Goal: Navigation & Orientation: Find specific page/section

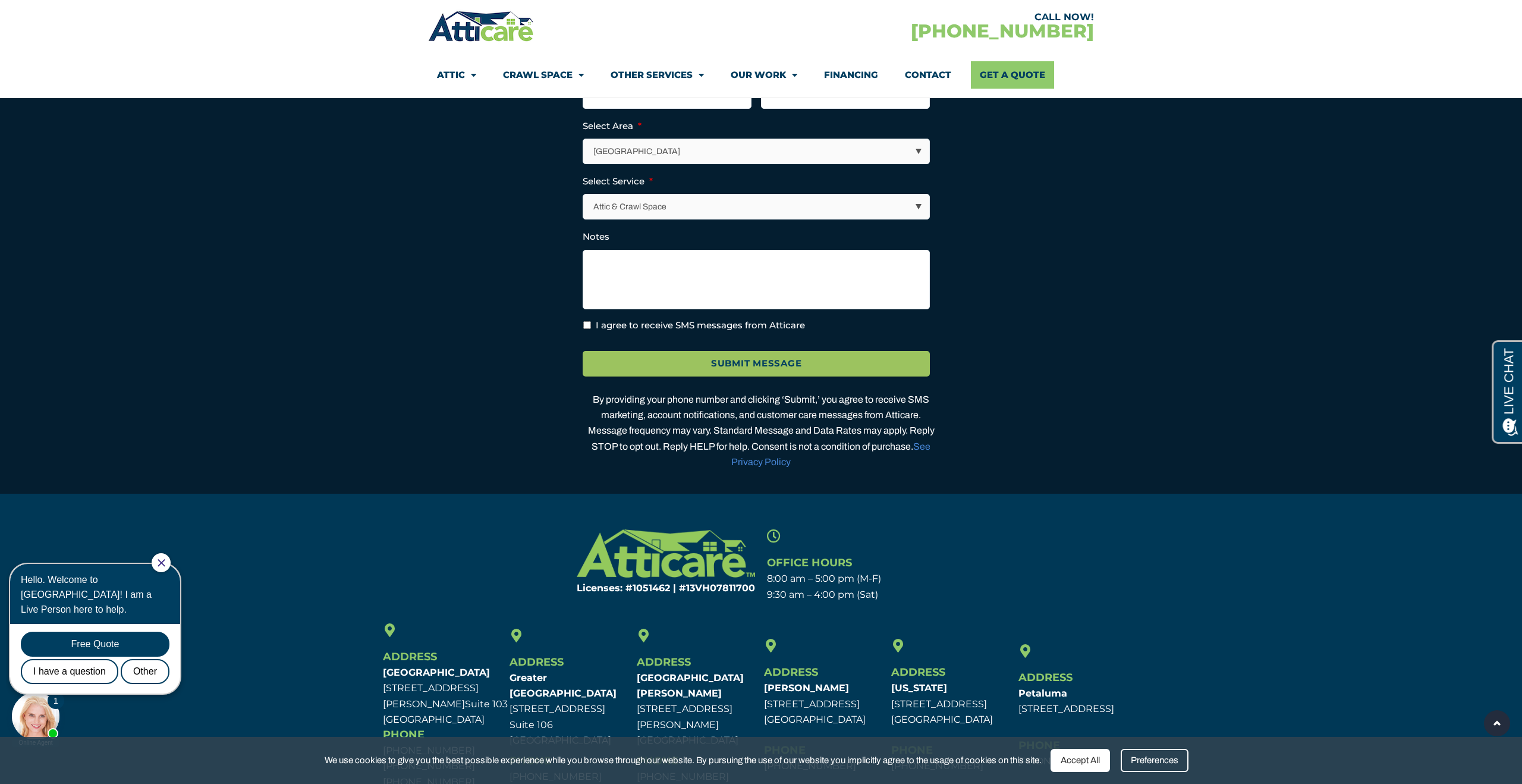
scroll to position [3565, 0]
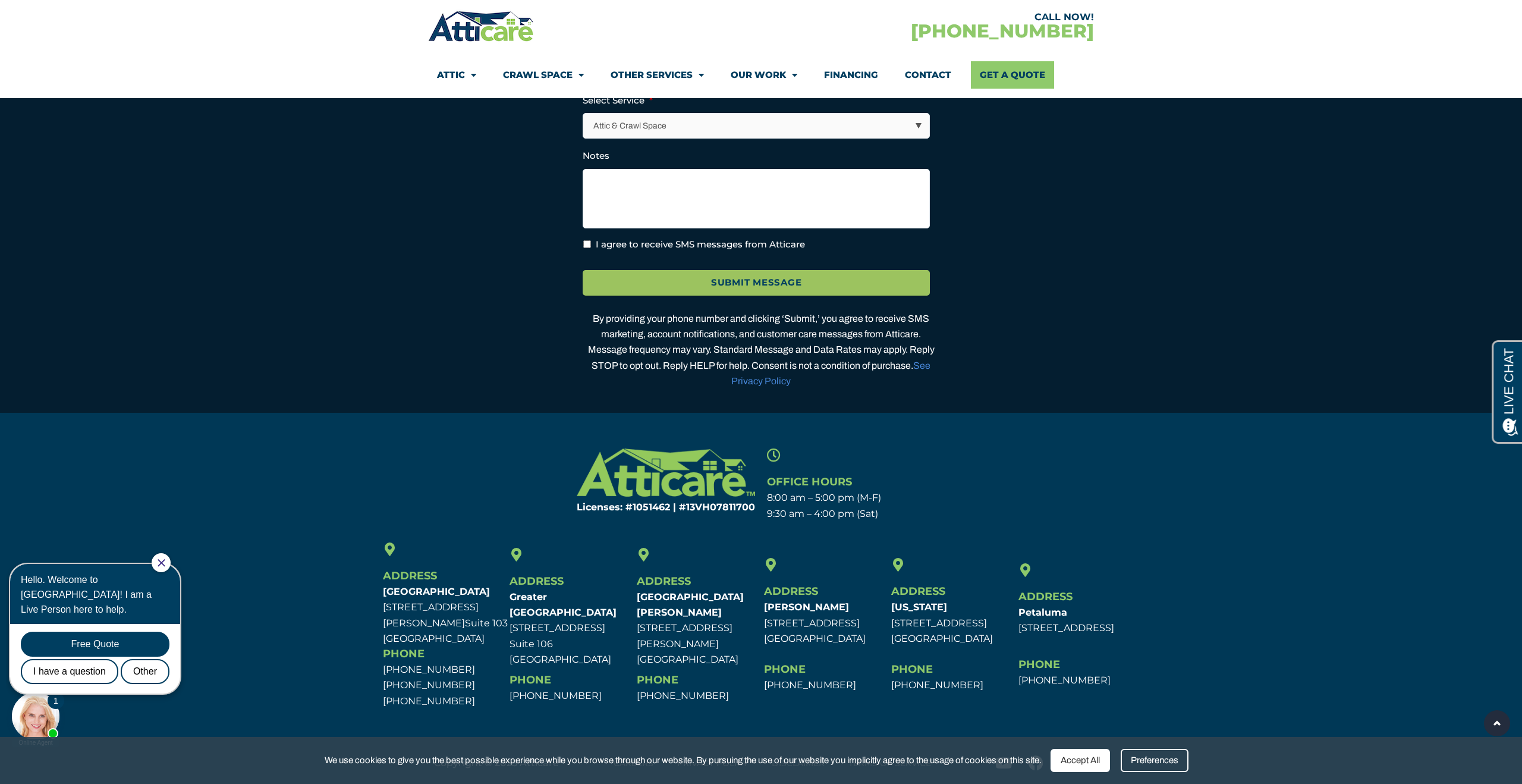
click at [165, 565] on icon "Close Chat" at bounding box center [161, 563] width 8 height 8
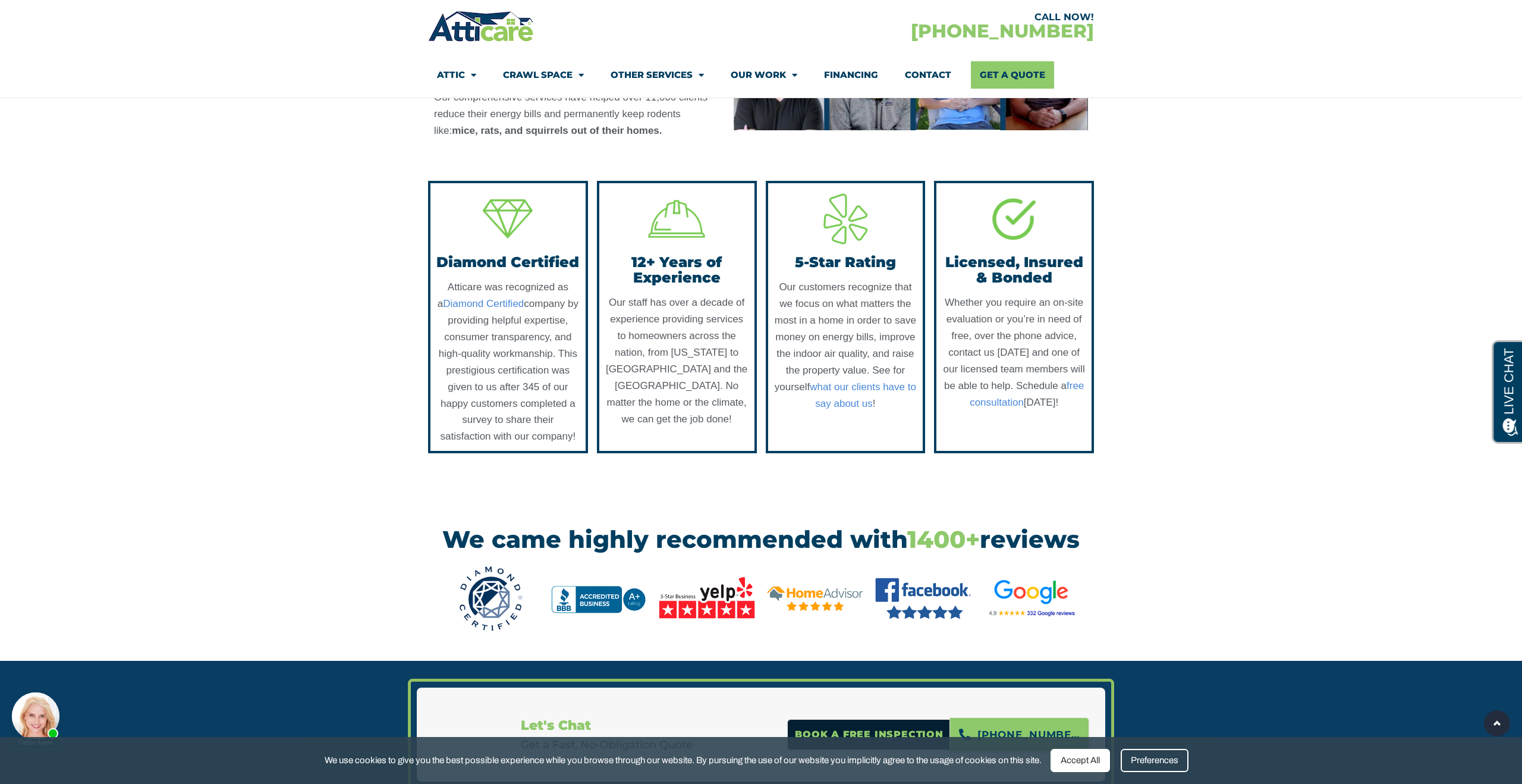
scroll to position [1125, 0]
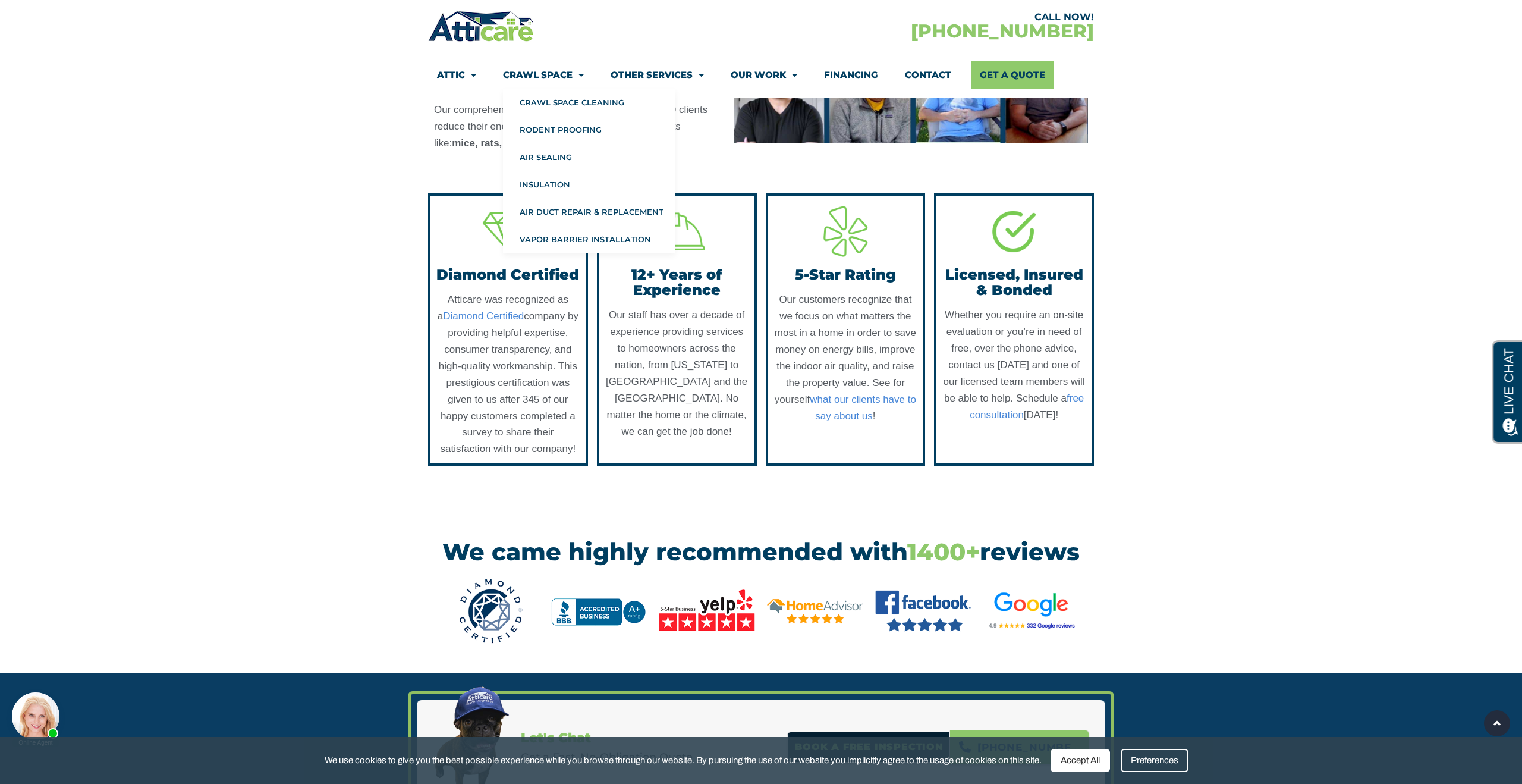
click at [561, 75] on link "Crawl Space" at bounding box center [542, 74] width 81 height 27
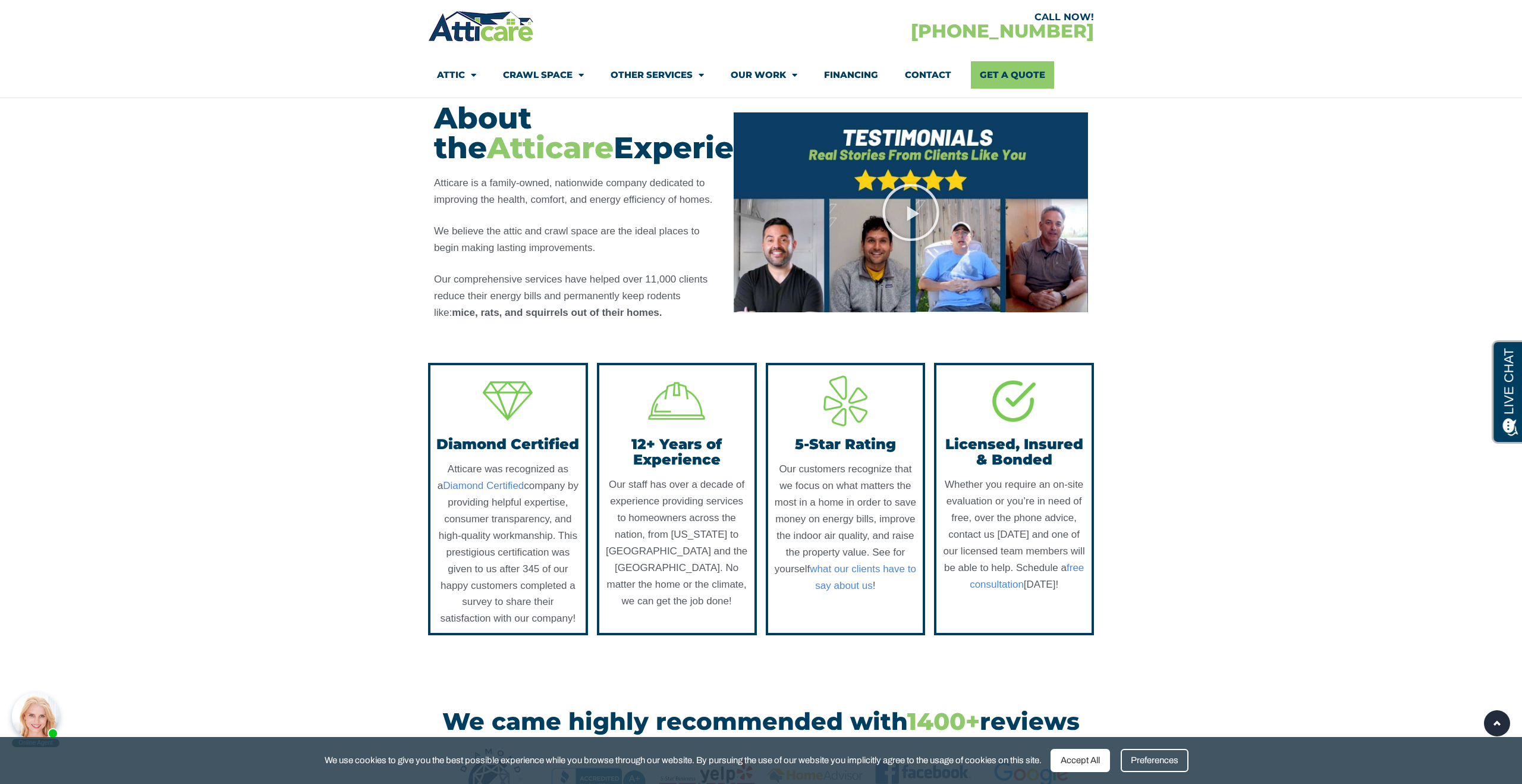
scroll to position [934, 0]
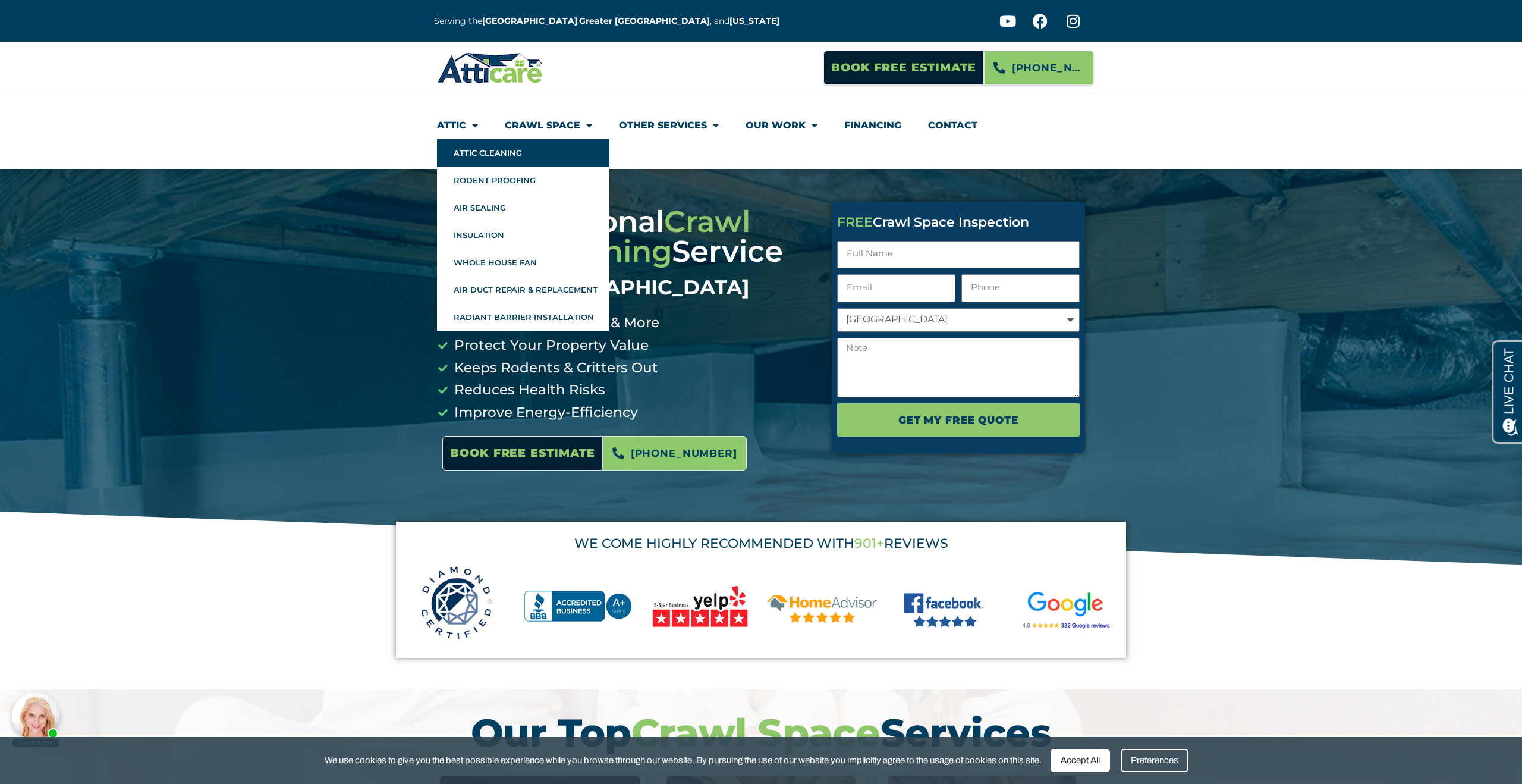
click at [503, 150] on link "Attic Cleaning" at bounding box center [523, 152] width 173 height 27
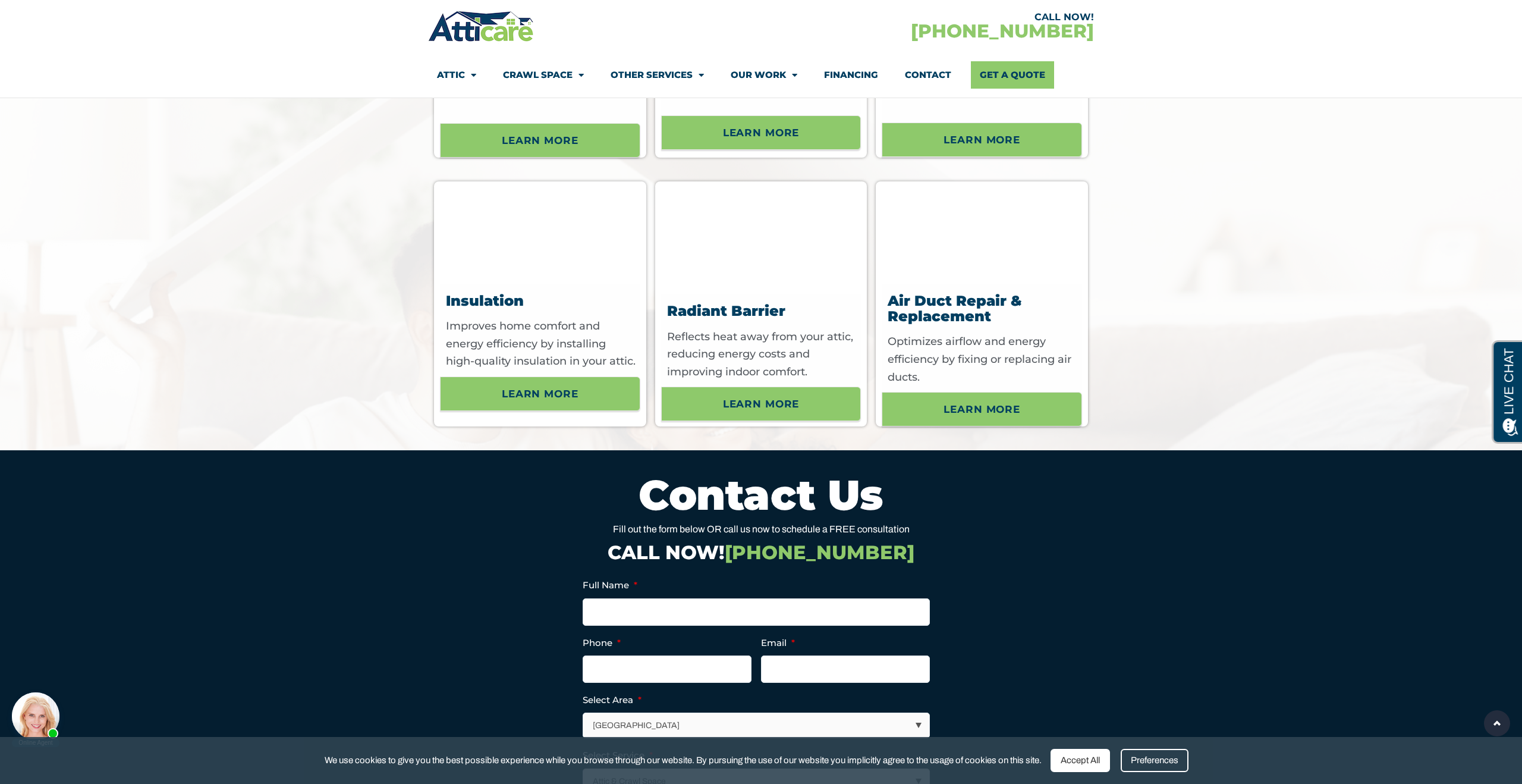
scroll to position [3802, 0]
